Goal: Task Accomplishment & Management: Use online tool/utility

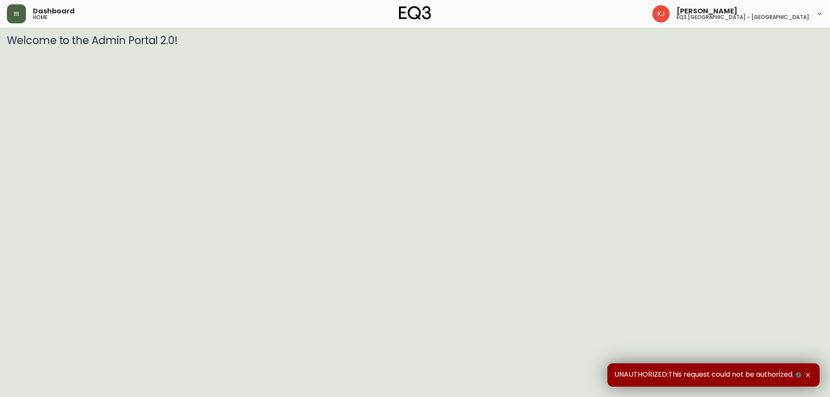
click at [14, 9] on button "button" at bounding box center [16, 13] width 19 height 19
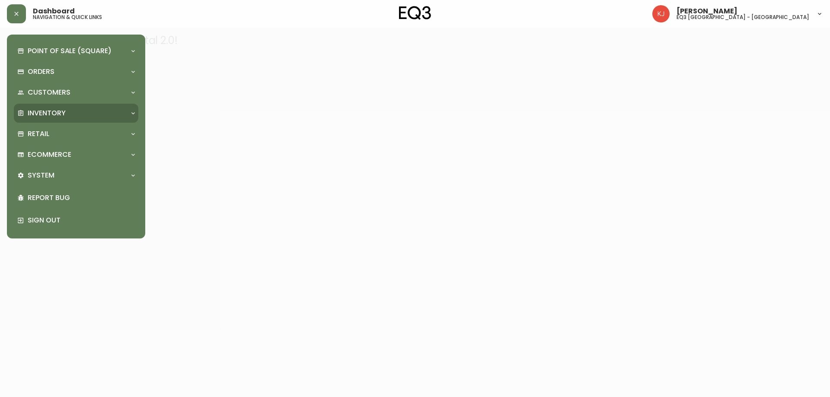
click at [52, 105] on div "Inventory" at bounding box center [76, 113] width 124 height 19
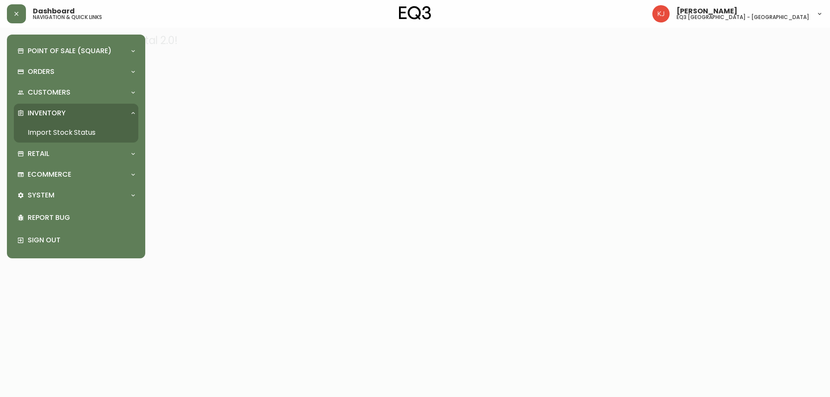
click at [51, 127] on link "Import Stock Status" at bounding box center [76, 133] width 124 height 20
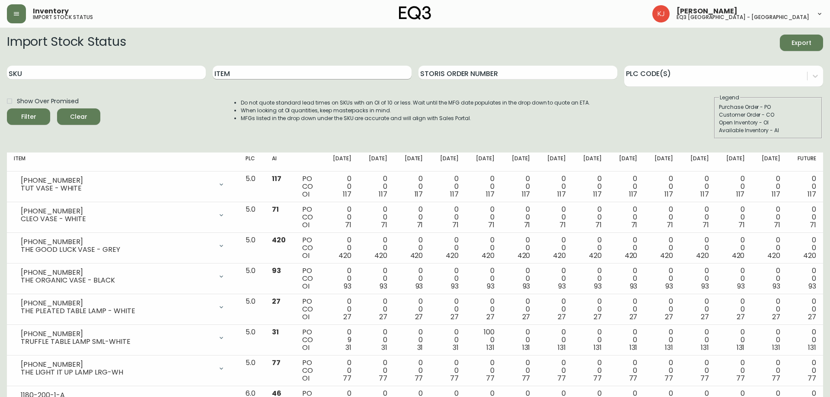
click at [228, 73] on input "Item" at bounding box center [312, 73] width 199 height 14
click at [7, 109] on button "Filter" at bounding box center [28, 117] width 43 height 16
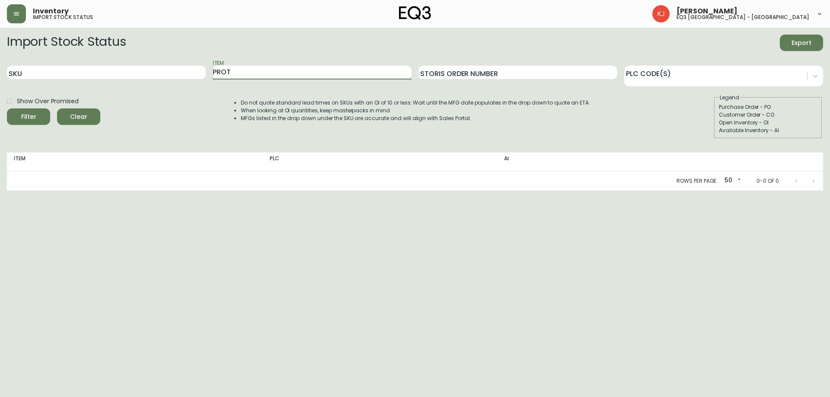
click at [7, 109] on button "Filter" at bounding box center [28, 117] width 43 height 16
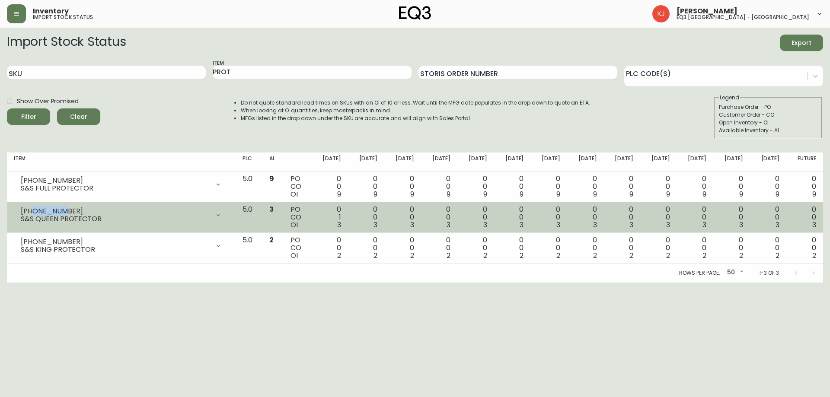
drag, startPoint x: 66, startPoint y: 212, endPoint x: 32, endPoint y: 212, distance: 33.7
click at [32, 212] on div "[PHONE_NUMBER]" at bounding box center [115, 211] width 189 height 8
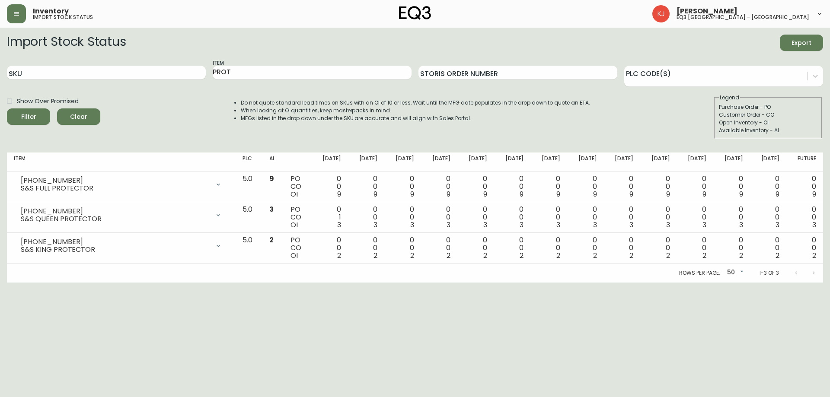
click at [180, 283] on html "Inventory import stock status [PERSON_NAME] eq3 [GEOGRAPHIC_DATA] - [GEOGRAPHIC…" at bounding box center [415, 141] width 830 height 283
drag, startPoint x: 251, startPoint y: 74, endPoint x: 112, endPoint y: 83, distance: 139.1
click at [112, 83] on div "SKU Item PROT Storis Order Number PLC Code(s)" at bounding box center [415, 73] width 816 height 28
type input "SIS"
click at [7, 109] on button "Filter" at bounding box center [28, 117] width 43 height 16
